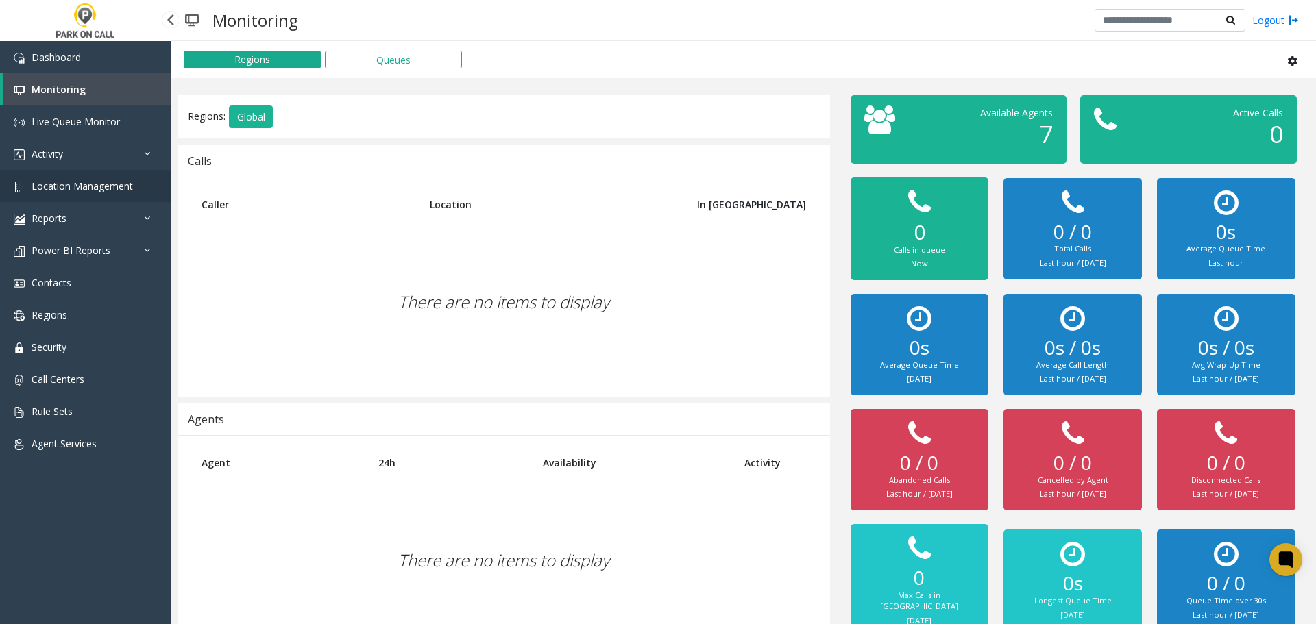
click at [79, 193] on link "Location Management" at bounding box center [85, 186] width 171 height 32
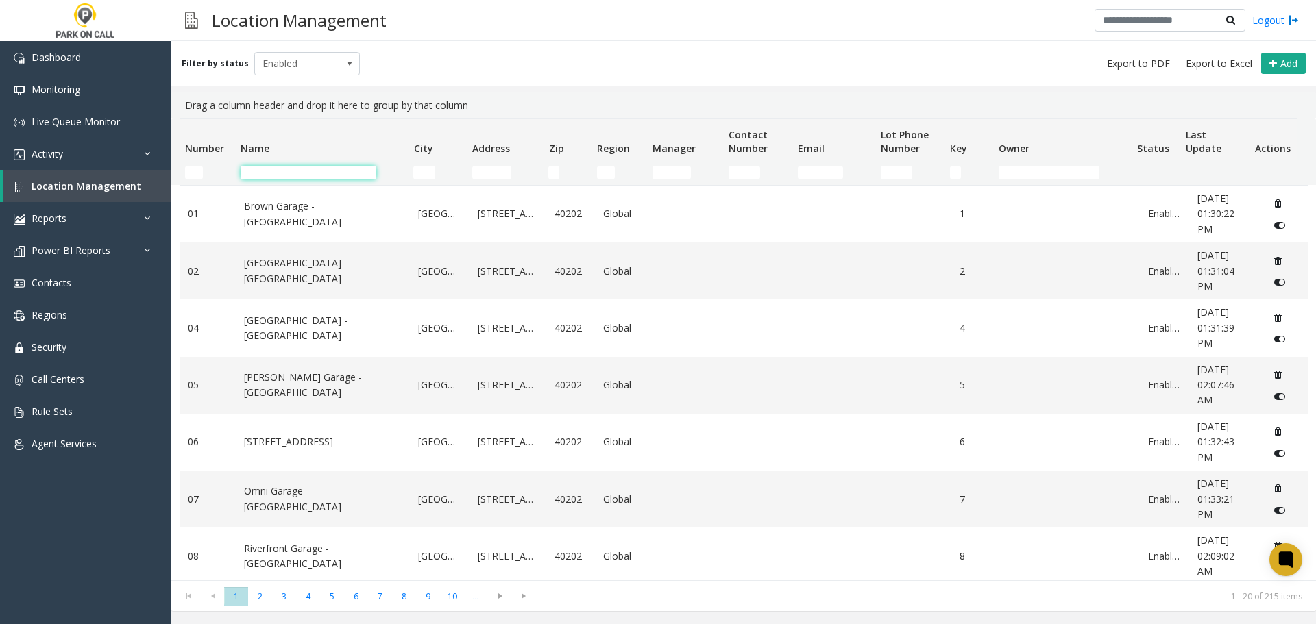
click at [334, 173] on input "Name Filter" at bounding box center [309, 173] width 136 height 14
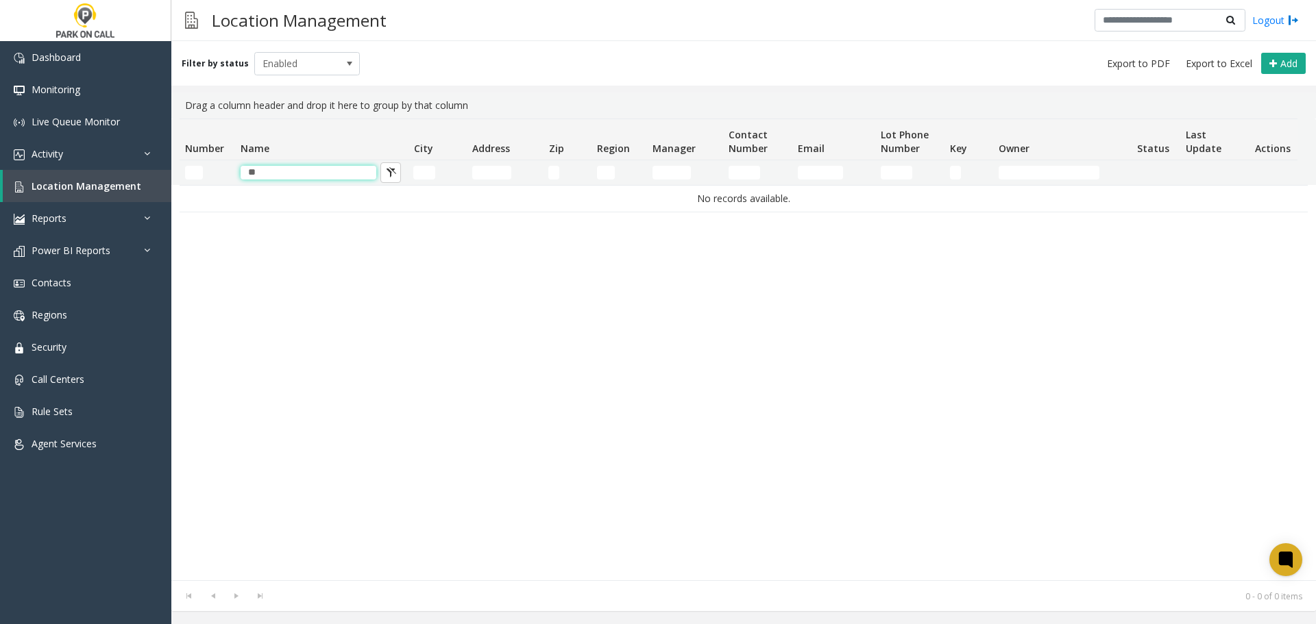
type input "*"
type input "**"
click at [340, 67] on span at bounding box center [349, 64] width 19 height 22
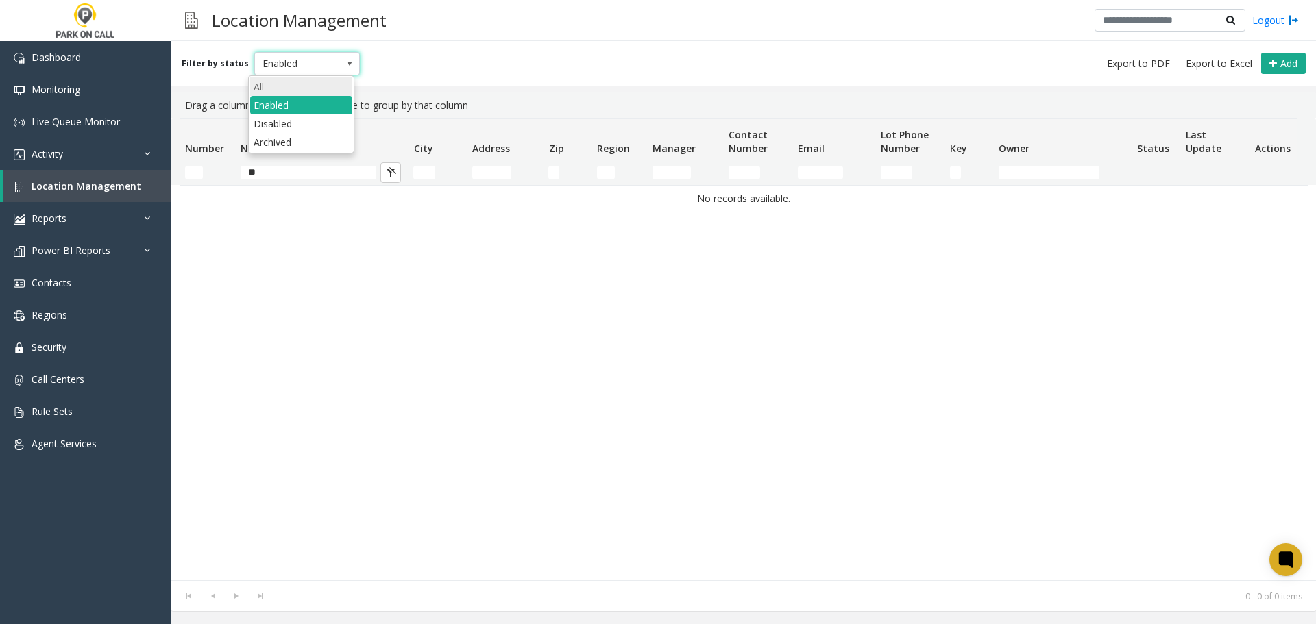
click at [302, 93] on li "All" at bounding box center [301, 86] width 102 height 19
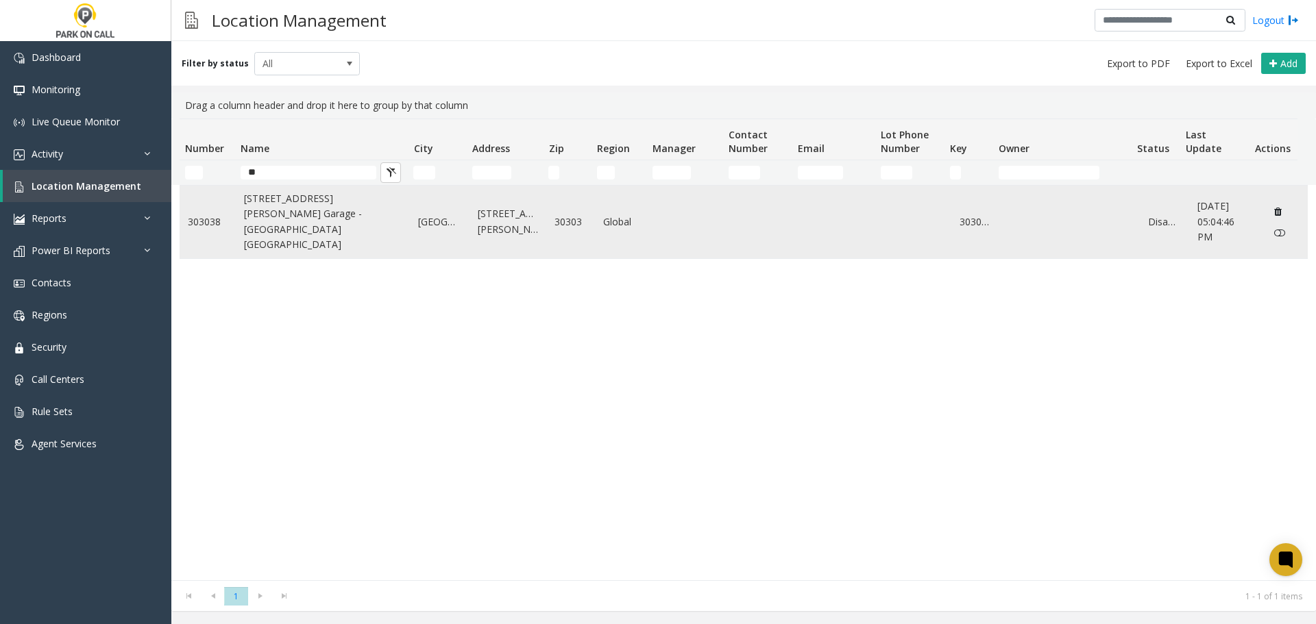
click at [316, 219] on link "[STREET_ADDRESS][PERSON_NAME] Garage - [GEOGRAPHIC_DATA] [GEOGRAPHIC_DATA]" at bounding box center [323, 222] width 158 height 62
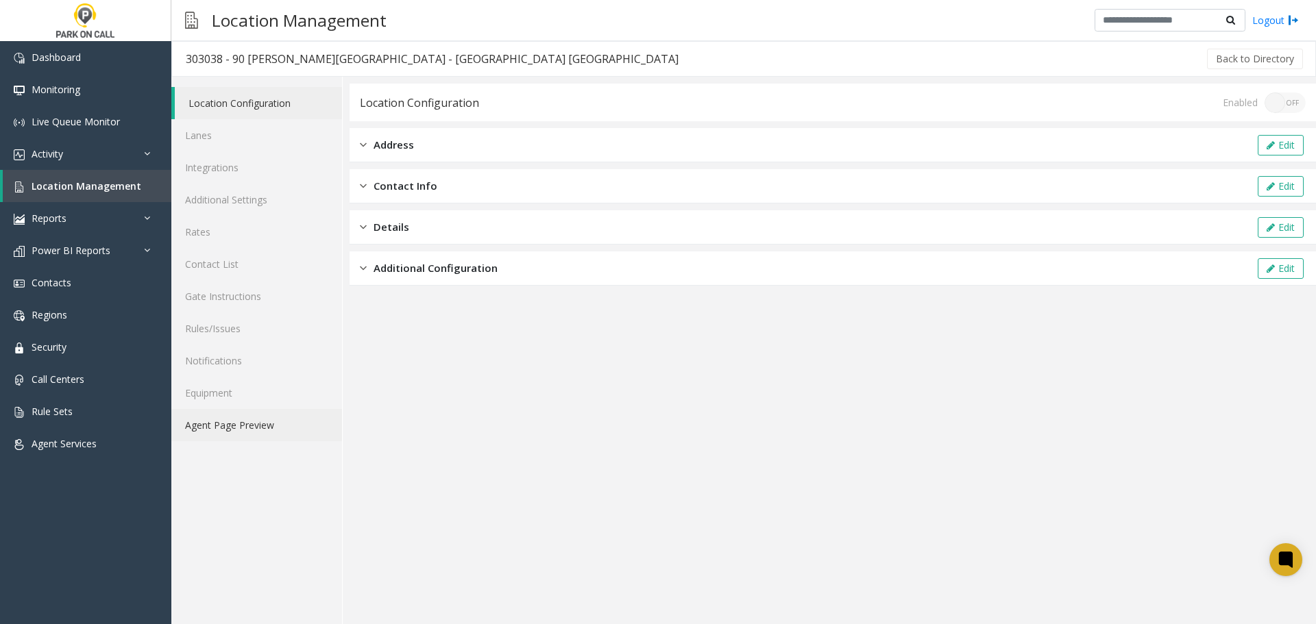
click at [259, 422] on link "Agent Page Preview" at bounding box center [256, 425] width 171 height 32
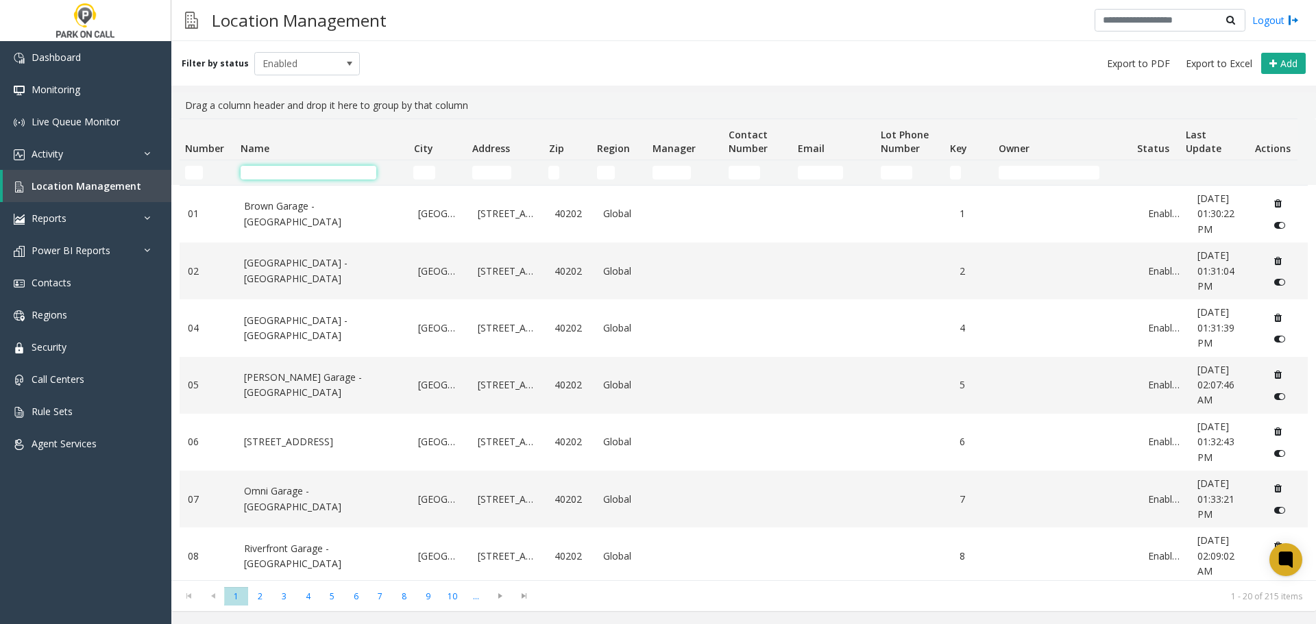
click at [326, 169] on input "Name Filter" at bounding box center [309, 173] width 136 height 14
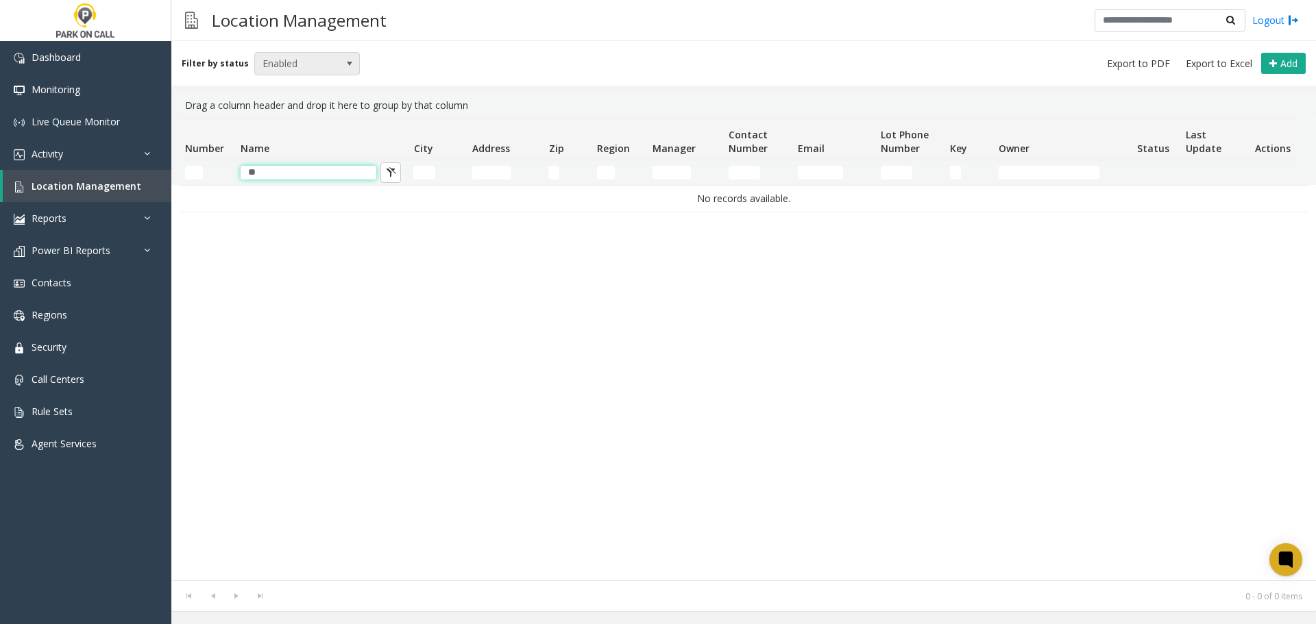
type input "**"
drag, startPoint x: 304, startPoint y: 65, endPoint x: 302, endPoint y: 72, distance: 7.4
click at [304, 65] on span "Enabled" at bounding box center [297, 64] width 84 height 22
click at [271, 123] on li "Disabled" at bounding box center [301, 123] width 102 height 19
